Goal: Check status: Check status

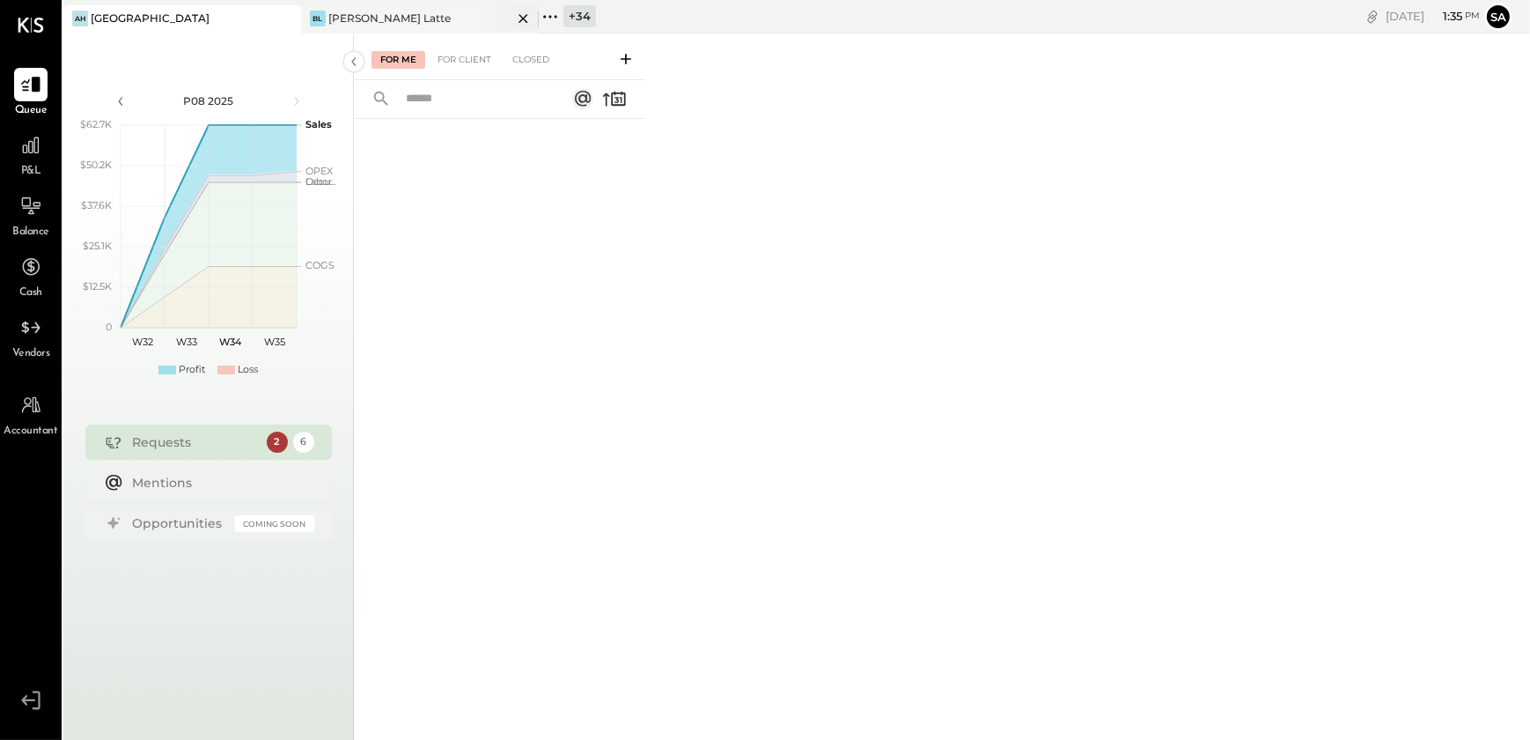
click at [369, 16] on div "[PERSON_NAME] Latte" at bounding box center [389, 18] width 122 height 15
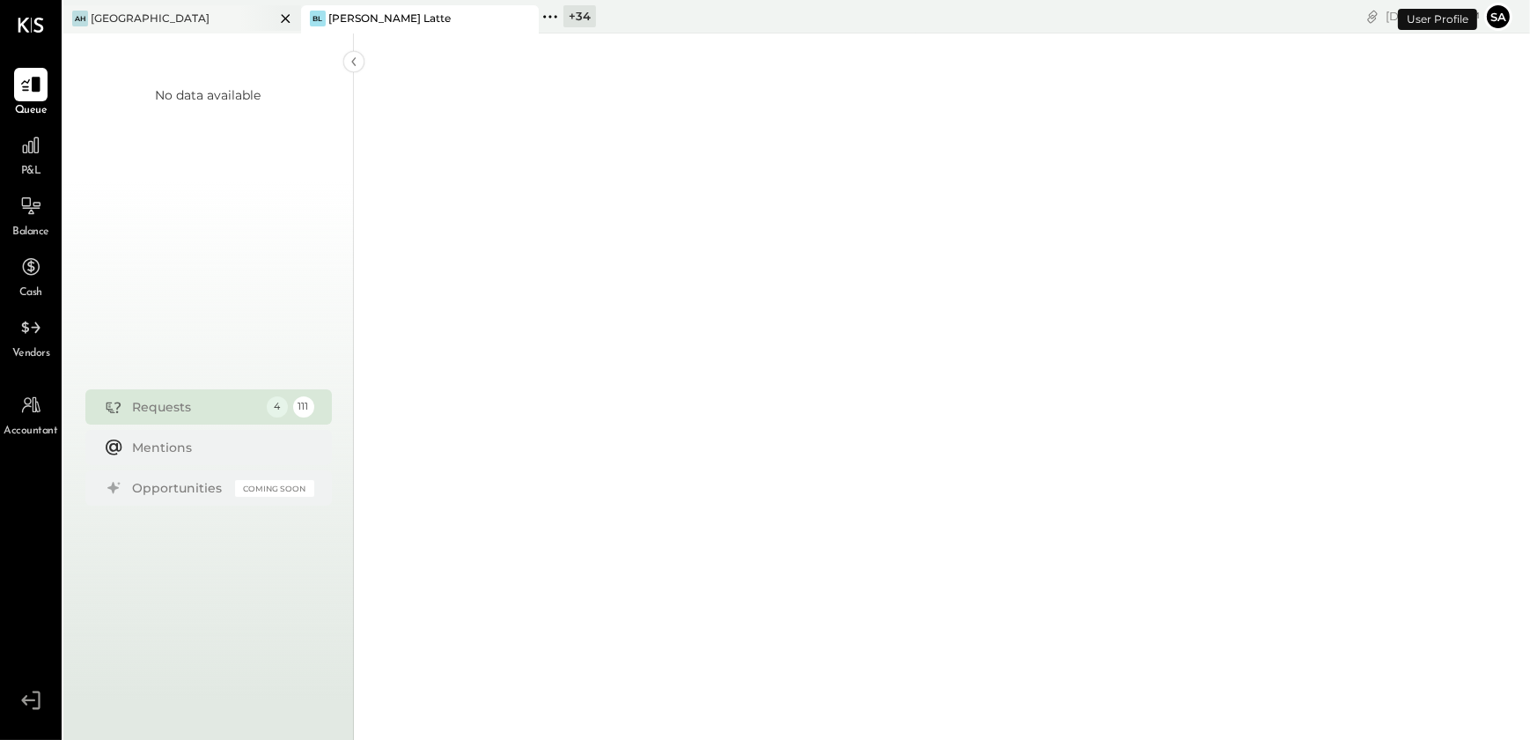
click at [290, 18] on icon at bounding box center [286, 18] width 22 height 21
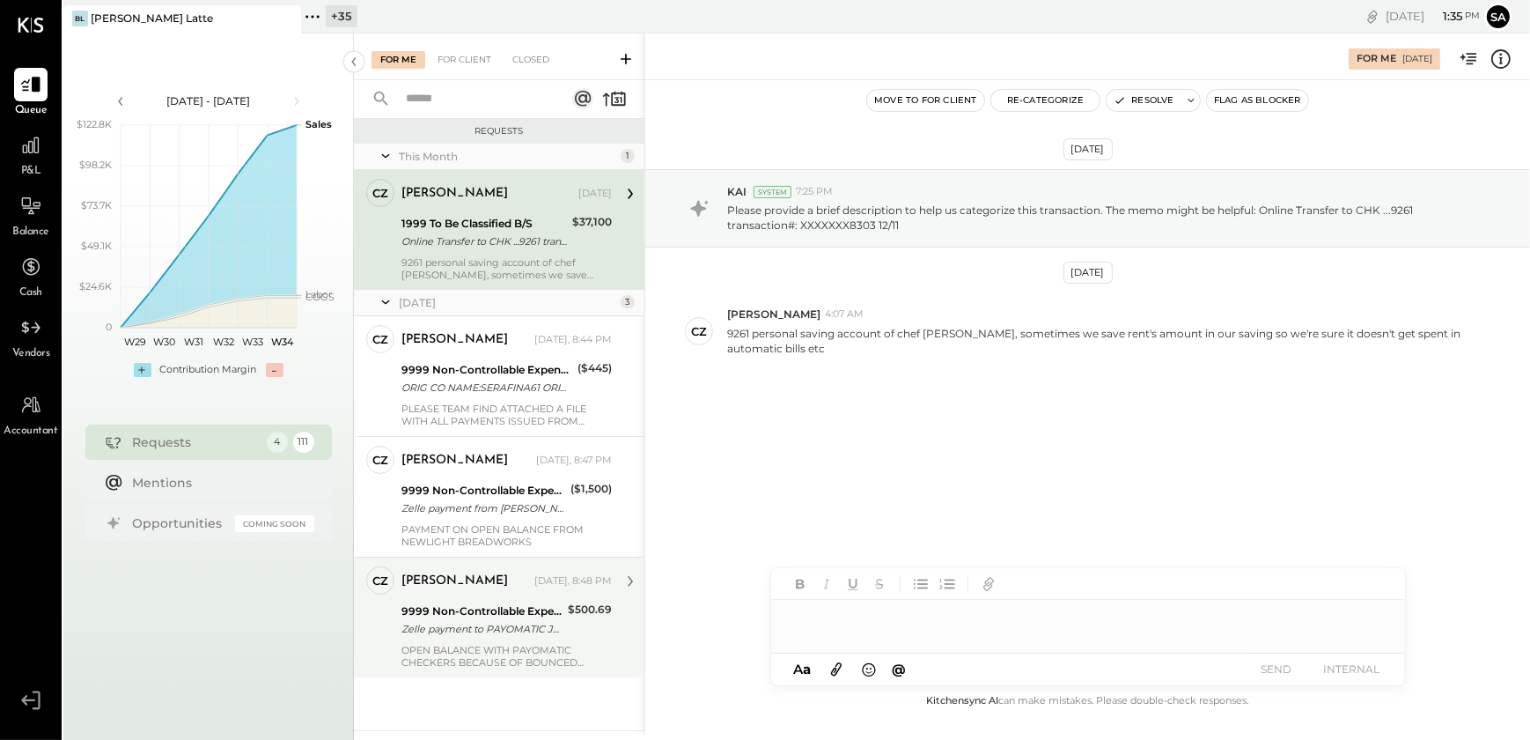
click at [440, 634] on div "Zelle payment to PAYOMATIC JPM99bc1d6yp" at bounding box center [482, 629] width 161 height 18
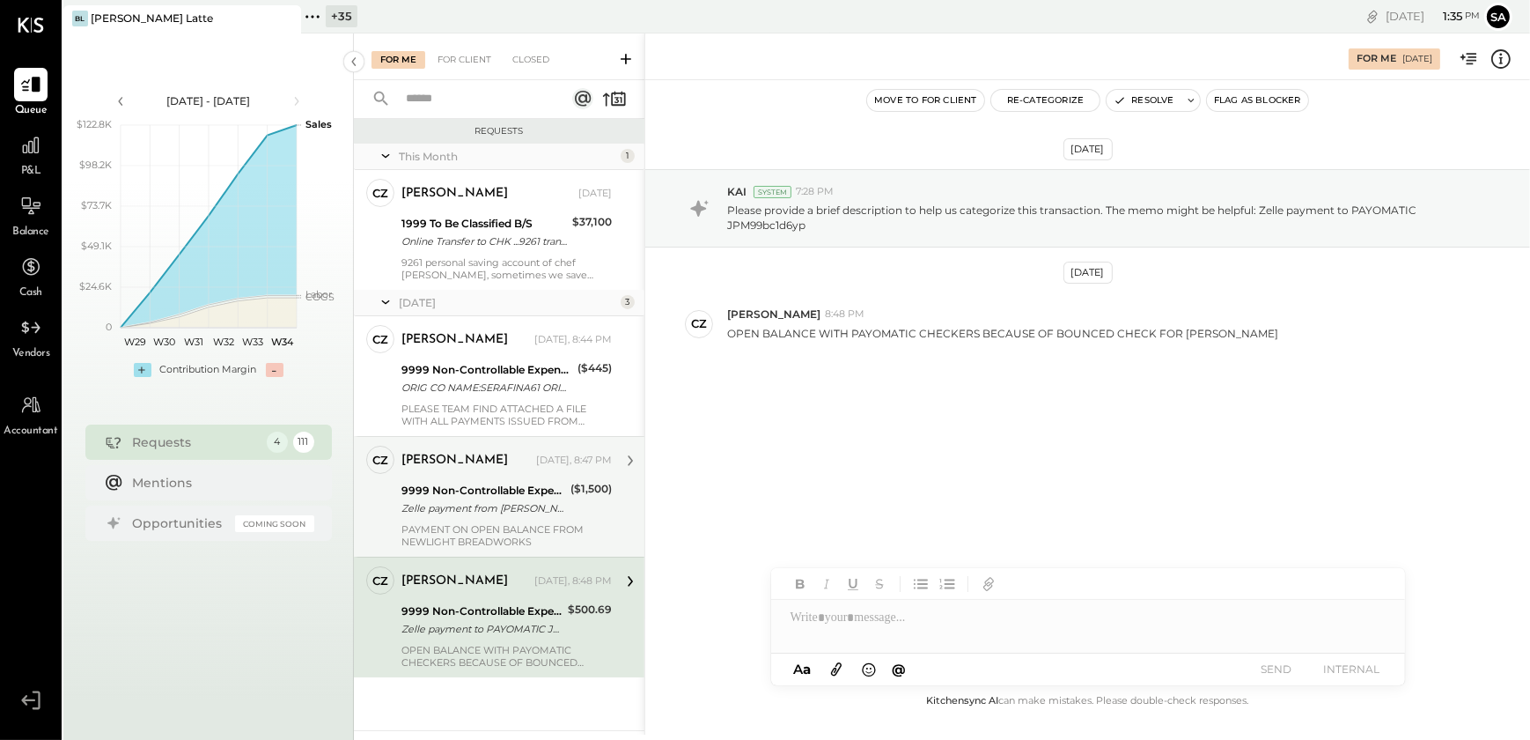
click at [512, 514] on div "Zelle payment from [PERSON_NAME] FOODS INC. 25074832983" at bounding box center [484, 508] width 164 height 18
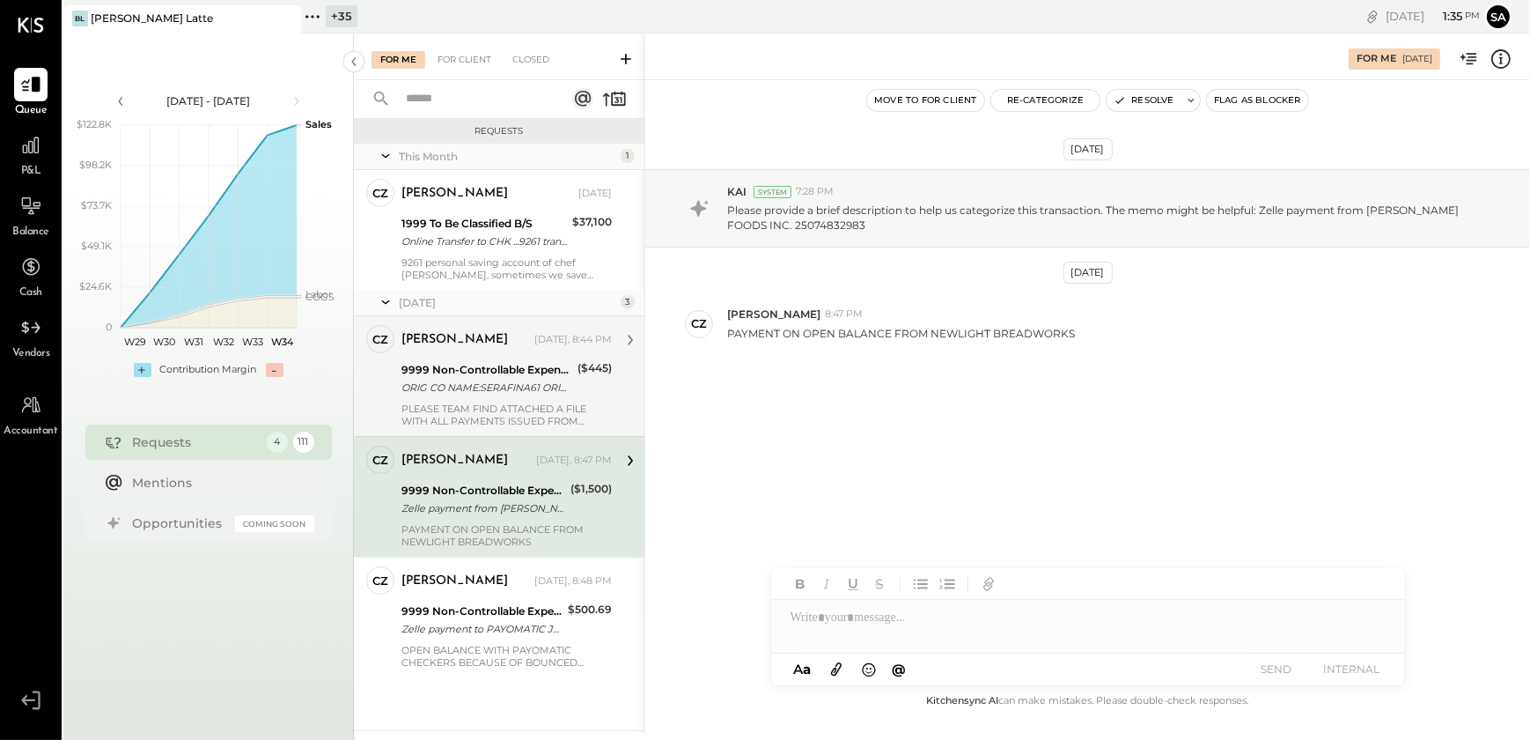
click at [505, 383] on div "ORIG CO NAME:SERAFINA61 ORIG ID:XXXXXX8007 DESC DATE: CO ENTRY DESCR:61ST SEC:P…" at bounding box center [487, 388] width 171 height 18
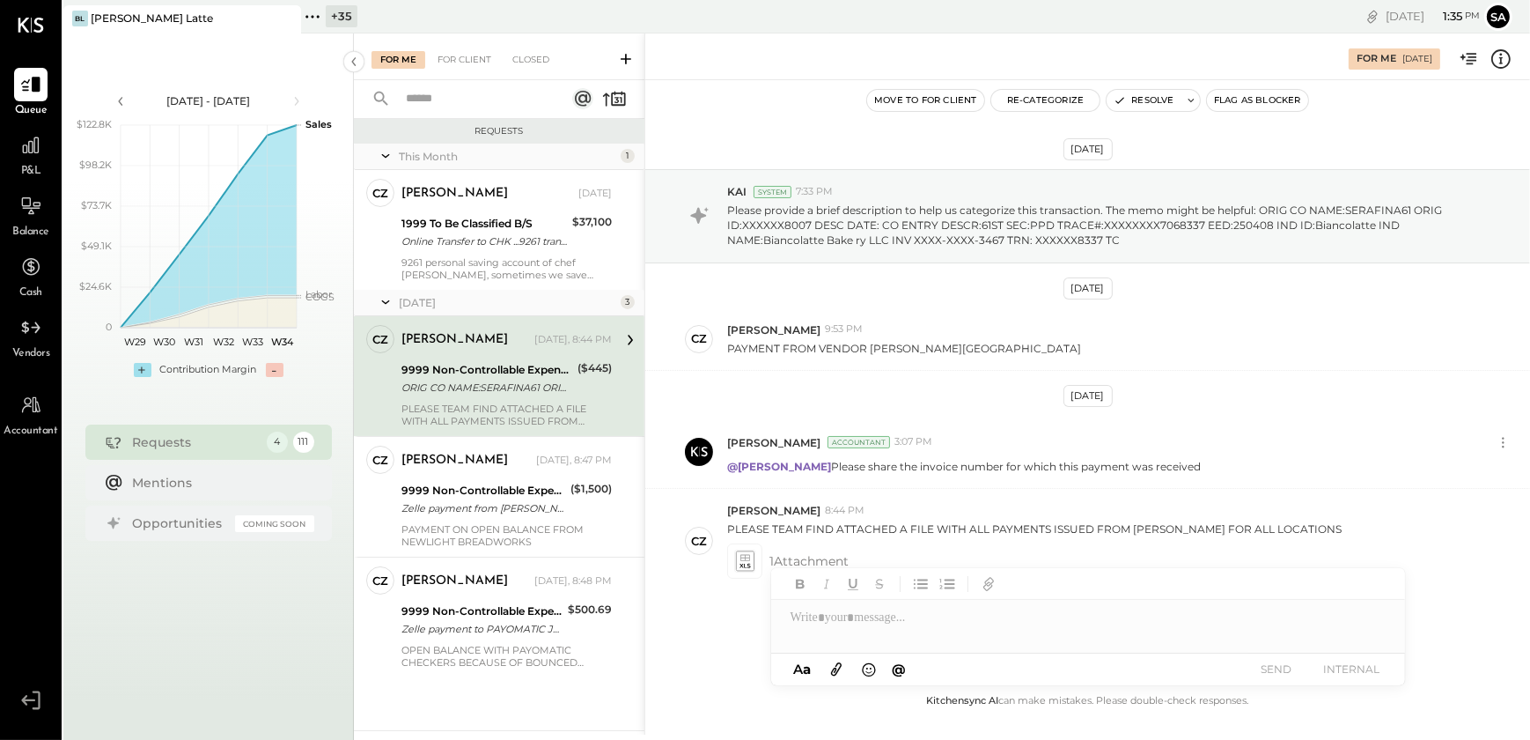
scroll to position [33, 0]
